Goal: Task Accomplishment & Management: Use online tool/utility

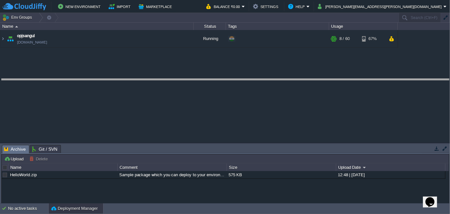
drag, startPoint x: 234, startPoint y: 146, endPoint x: 232, endPoint y: 80, distance: 65.8
click at [232, 80] on body "New Environment Import Marketplace Bonus ₹0.00 Upgrade Account Balance ₹0.00 Se…" at bounding box center [225, 107] width 450 height 214
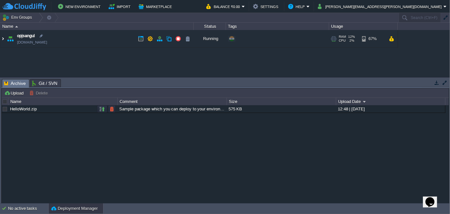
click at [3, 37] on img at bounding box center [2, 38] width 5 height 17
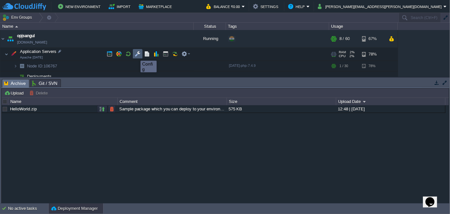
click at [136, 54] on button "button" at bounding box center [138, 54] width 6 height 6
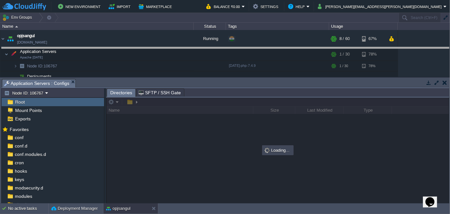
drag, startPoint x: 192, startPoint y: 79, endPoint x: 192, endPoint y: 48, distance: 31.6
click at [192, 48] on body "New Environment Import Marketplace Bonus ₹0.00 Upgrade Account Balance ₹0.00 Se…" at bounding box center [225, 107] width 450 height 214
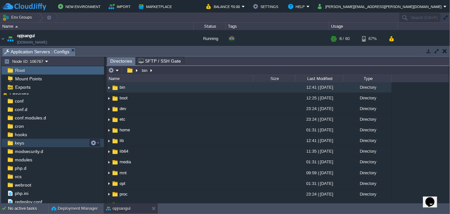
scroll to position [6, 0]
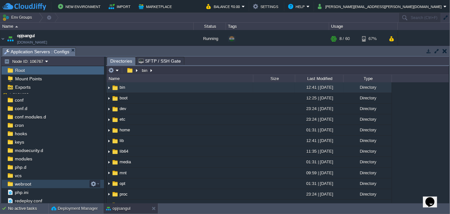
click at [24, 185] on span "webroot" at bounding box center [23, 184] width 19 height 6
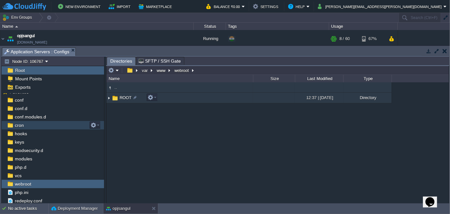
click at [107, 97] on img at bounding box center [108, 98] width 5 height 10
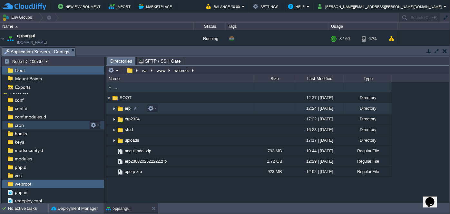
click at [112, 109] on img at bounding box center [114, 108] width 5 height 10
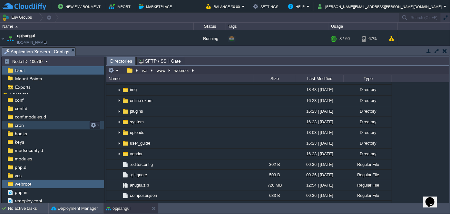
scroll to position [0, 0]
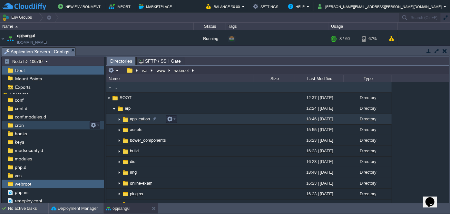
click at [119, 120] on img at bounding box center [119, 119] width 5 height 10
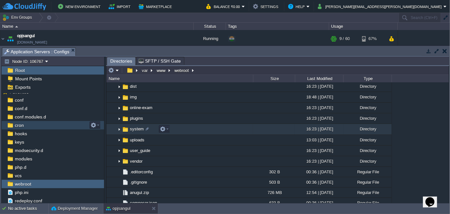
scroll to position [146, 0]
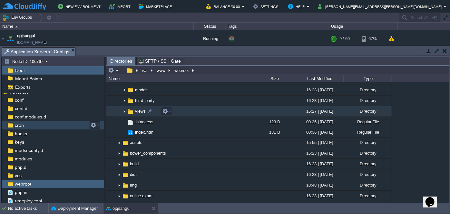
click at [125, 112] on img at bounding box center [124, 111] width 5 height 10
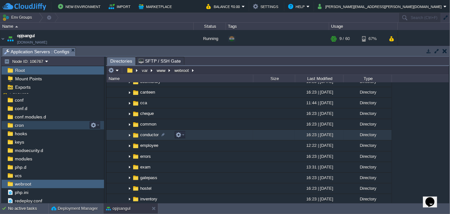
scroll to position [205, 0]
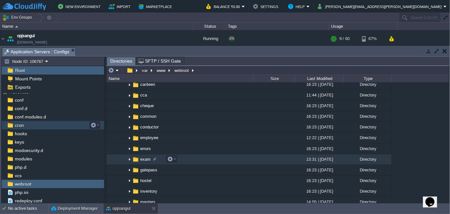
click at [129, 160] on img at bounding box center [129, 159] width 5 height 10
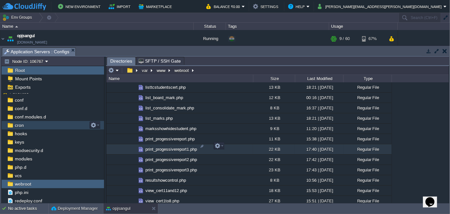
scroll to position [557, 0]
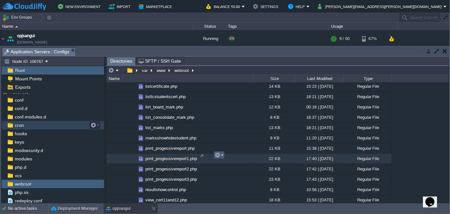
click at [223, 154] on em at bounding box center [219, 155] width 9 height 6
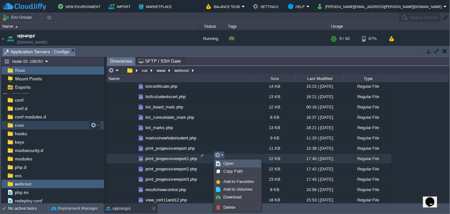
click at [229, 163] on span "Open" at bounding box center [228, 163] width 10 height 5
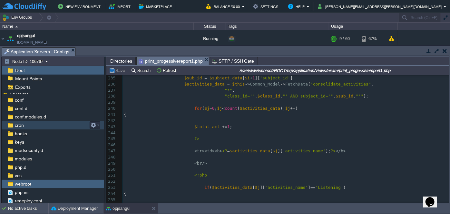
scroll to position [1553, 0]
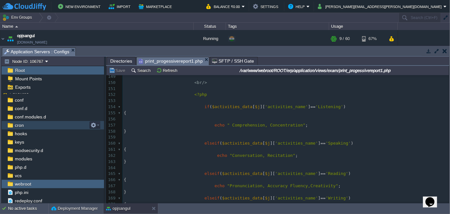
click at [172, 130] on div "640 <?php 139 "class_id='" . $class_id . "' AND subject_id='" . $sub_id . "'" )…" at bounding box center [286, 153] width 327 height 280
type textarea "-"
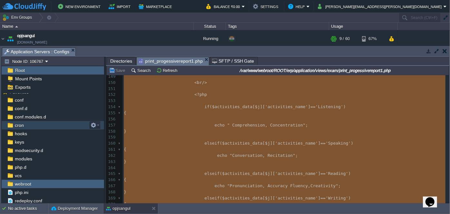
paste textarea
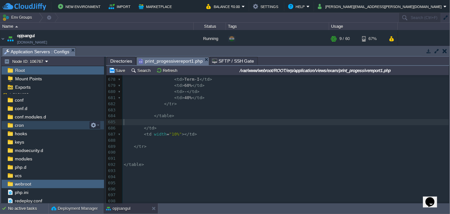
click at [277, 122] on pre "​" at bounding box center [286, 122] width 327 height 6
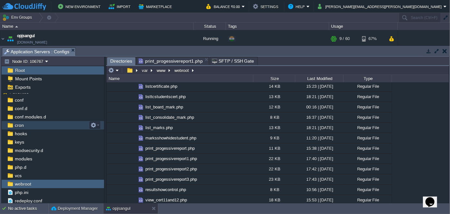
click at [121, 61] on span "Directories" at bounding box center [121, 61] width 22 height 8
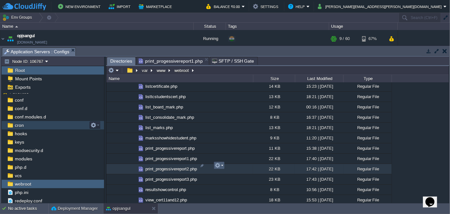
click at [222, 165] on em at bounding box center [219, 165] width 9 height 6
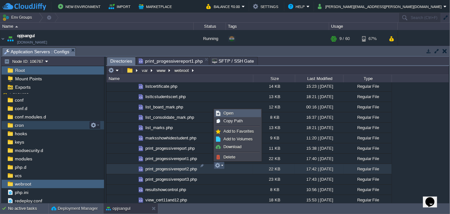
click at [231, 113] on span "Open" at bounding box center [228, 113] width 10 height 5
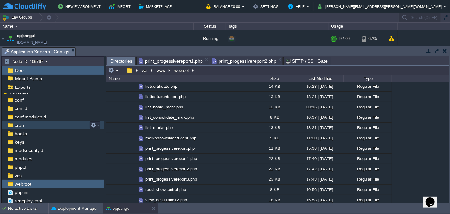
click at [123, 61] on span "Directories" at bounding box center [121, 61] width 22 height 8
click at [249, 57] on span "print_progessivereport2.php" at bounding box center [244, 61] width 64 height 8
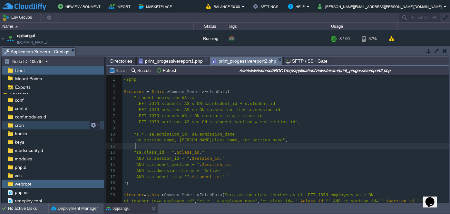
click at [289, 147] on pre at bounding box center [286, 146] width 327 height 6
type textarea "-"
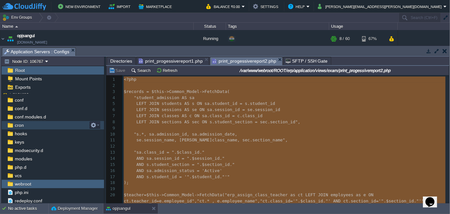
paste textarea
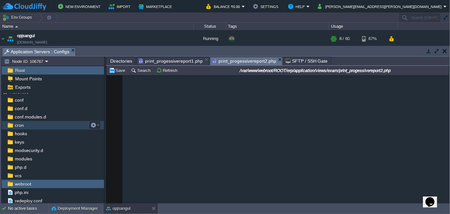
scroll to position [4118, 0]
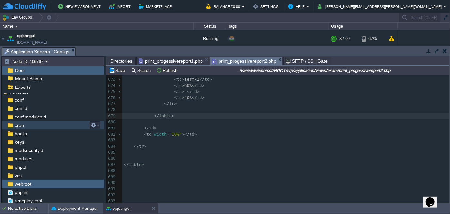
click at [327, 113] on pre "</ table >" at bounding box center [286, 116] width 327 height 6
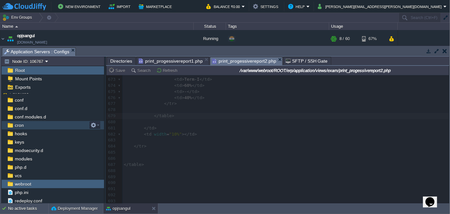
click at [125, 60] on span "Directories" at bounding box center [121, 61] width 22 height 8
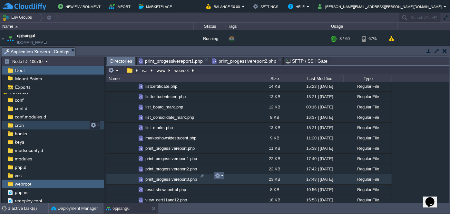
click at [222, 175] on em at bounding box center [219, 176] width 9 height 6
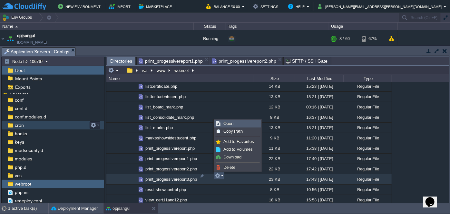
click at [231, 121] on span "Open" at bounding box center [228, 123] width 10 height 5
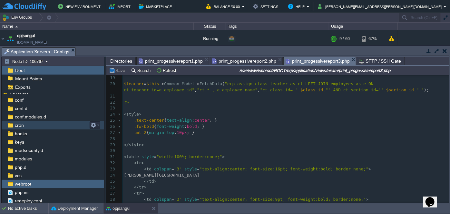
scroll to position [58, 0]
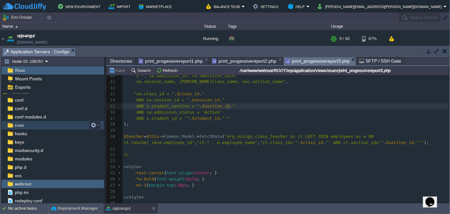
click at [290, 105] on pre "AND s.student_section = " . $section_id . "" at bounding box center [286, 106] width 327 height 6
type textarea "-"
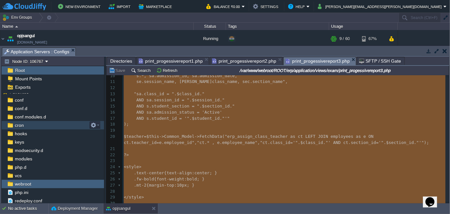
paste textarea
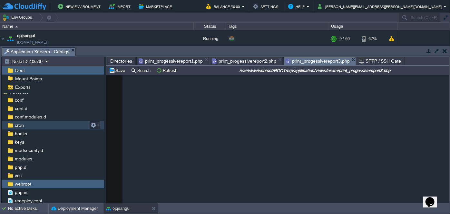
scroll to position [4216, 0]
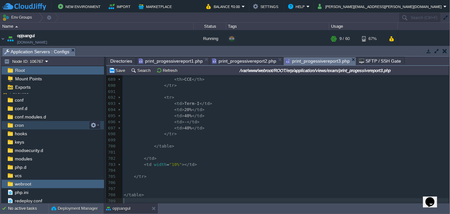
click at [299, 127] on pre "< td > 40% </ td >" at bounding box center [286, 128] width 327 height 6
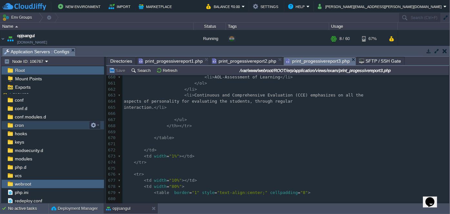
scroll to position [3899, 0]
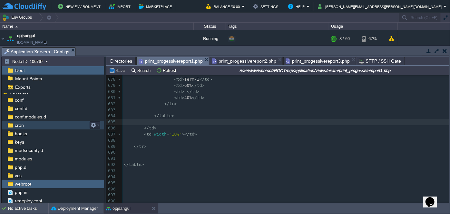
click at [167, 62] on span "print_progessivereport1.php" at bounding box center [171, 61] width 64 height 8
click at [224, 61] on span "print_progessivereport2.php" at bounding box center [244, 61] width 64 height 8
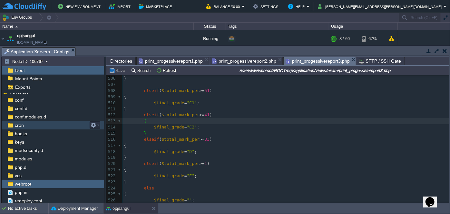
click at [306, 60] on span "print_progessivereport3.php" at bounding box center [318, 61] width 64 height 8
